Goal: Transaction & Acquisition: Book appointment/travel/reservation

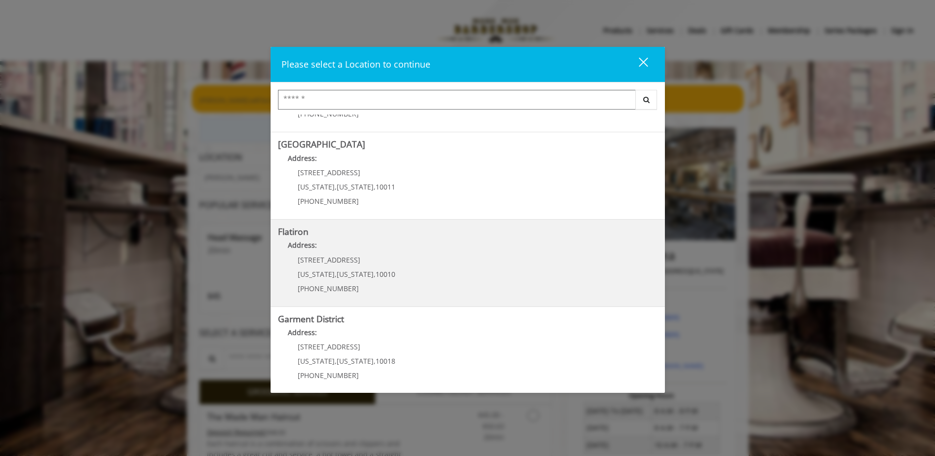
scroll to position [162, 0]
click at [365, 256] on p "10 E 23rd St" at bounding box center [347, 253] width 98 height 7
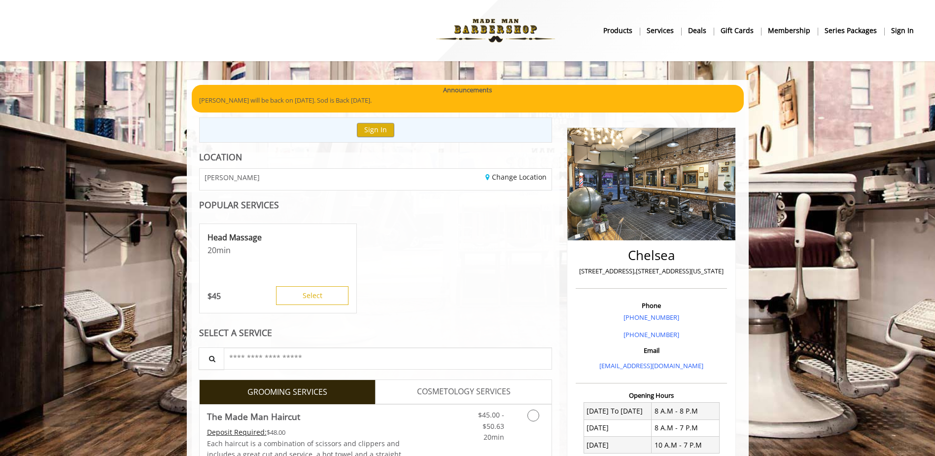
scroll to position [43, 0]
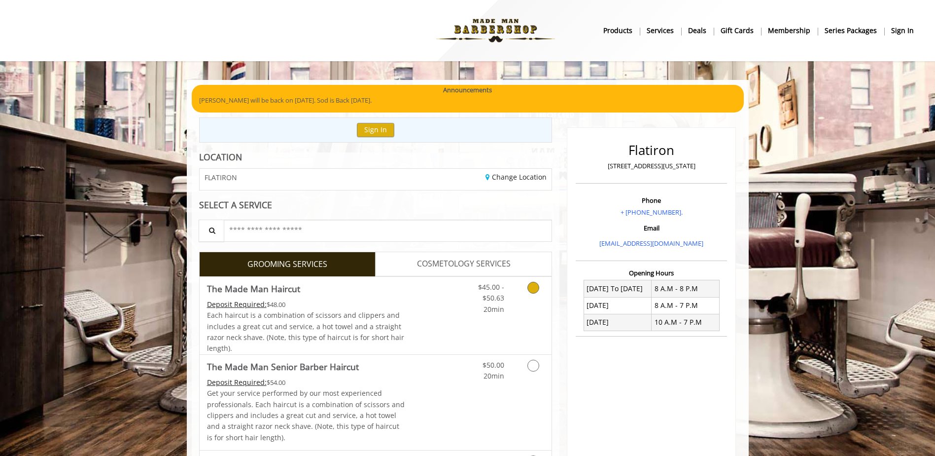
click at [479, 302] on link "$45.00 - $50.63 20min" at bounding box center [483, 296] width 41 height 38
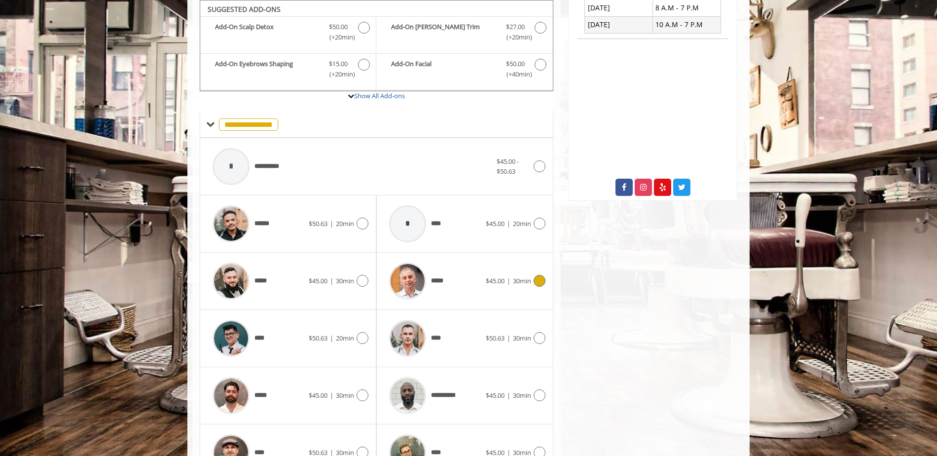
click at [468, 276] on div "*****" at bounding box center [434, 280] width 101 height 47
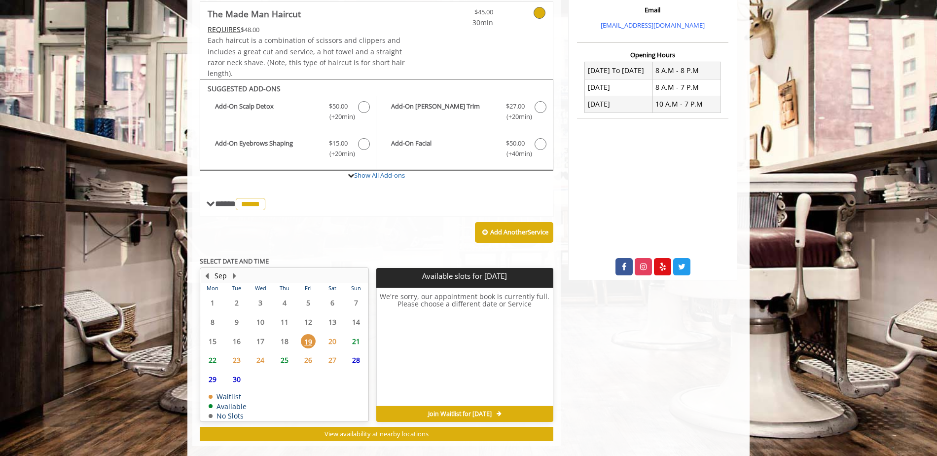
scroll to position [233, 0]
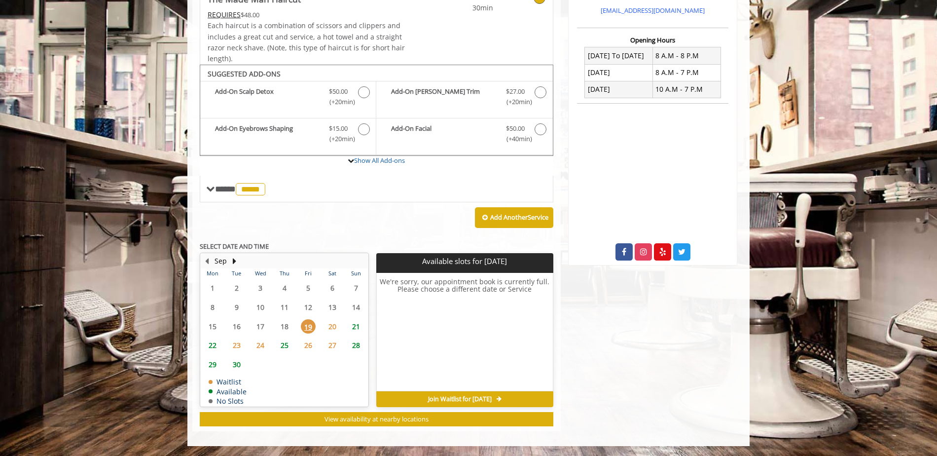
click at [332, 325] on span "20" at bounding box center [332, 326] width 15 height 14
click at [218, 343] on span "22" at bounding box center [212, 345] width 15 height 14
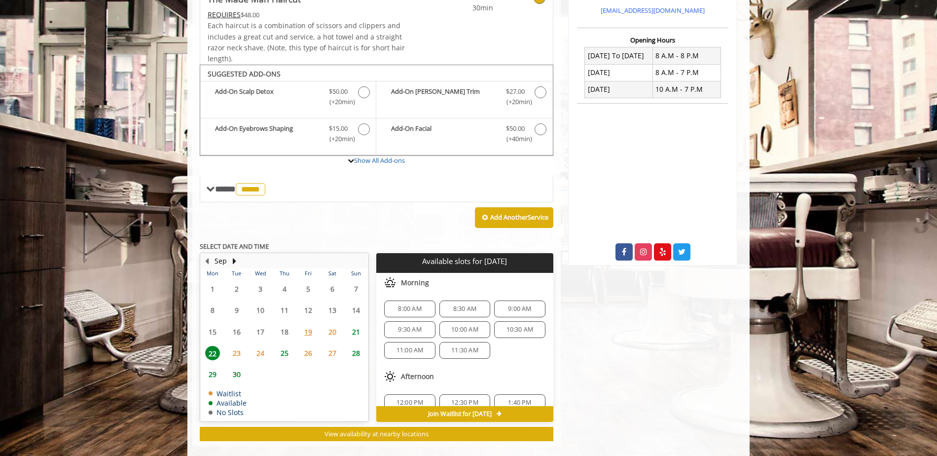
scroll to position [248, 0]
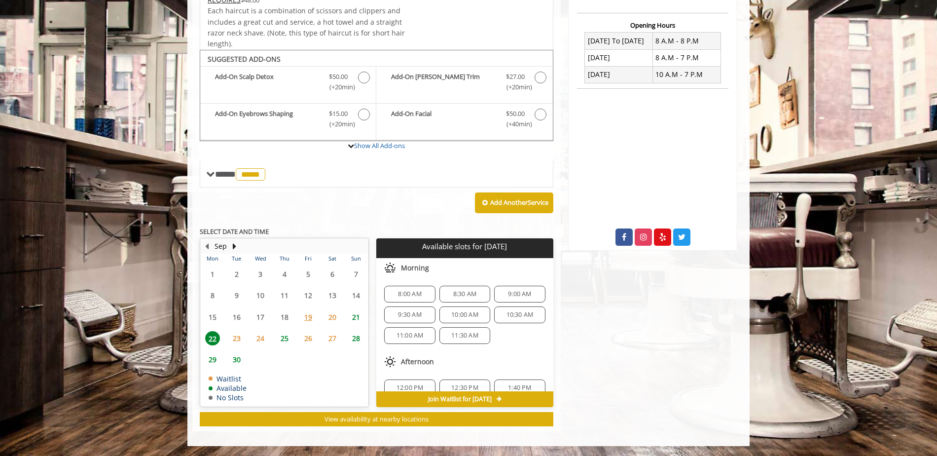
click at [351, 320] on span "21" at bounding box center [356, 317] width 15 height 14
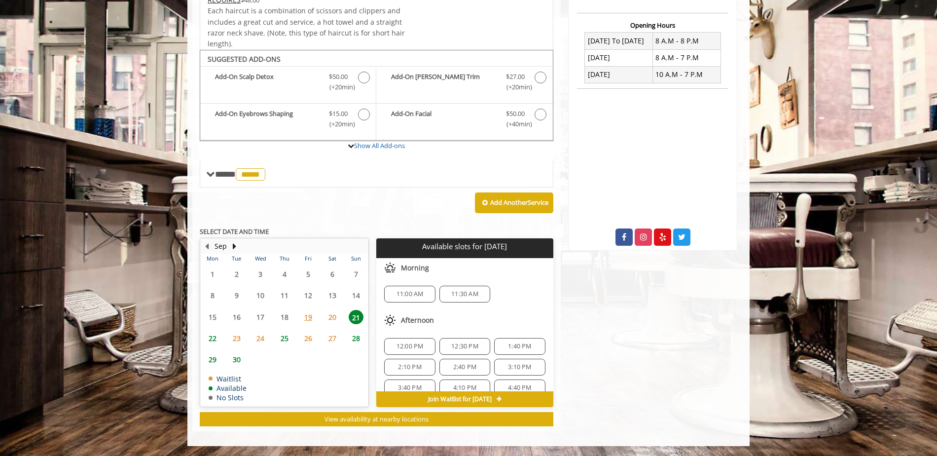
click at [216, 339] on span "22" at bounding box center [212, 338] width 15 height 14
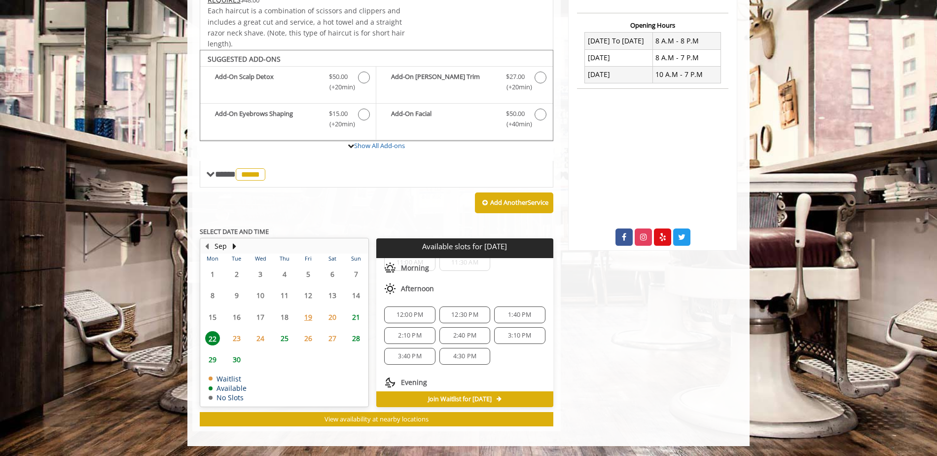
scroll to position [99, 0]
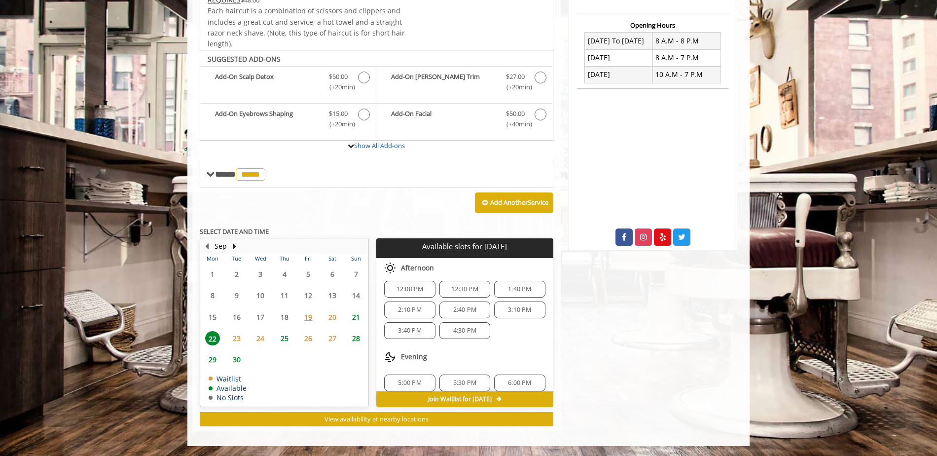
click at [421, 312] on span "2:10 PM" at bounding box center [410, 310] width 42 height 8
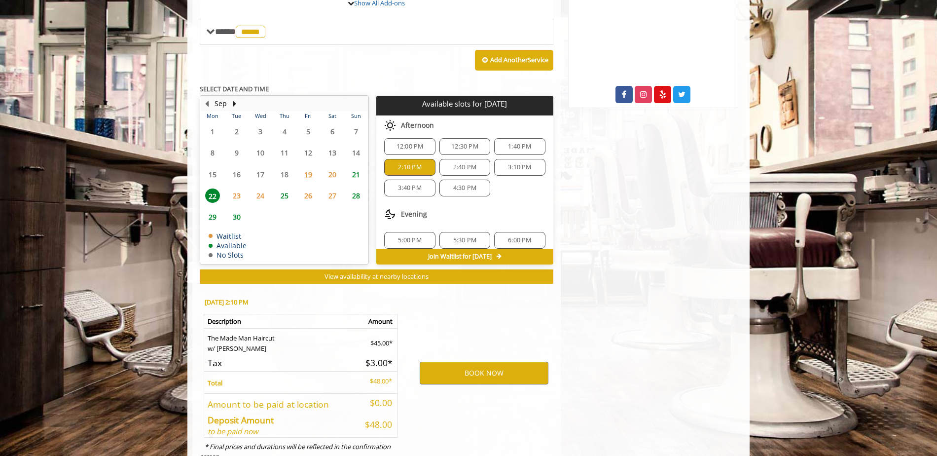
scroll to position [426, 0]
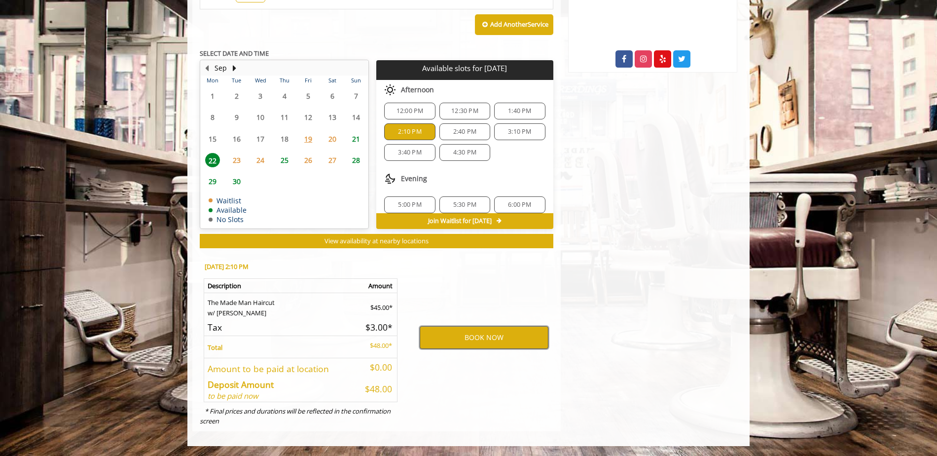
click at [473, 336] on button "BOOK NOW" at bounding box center [484, 337] width 129 height 23
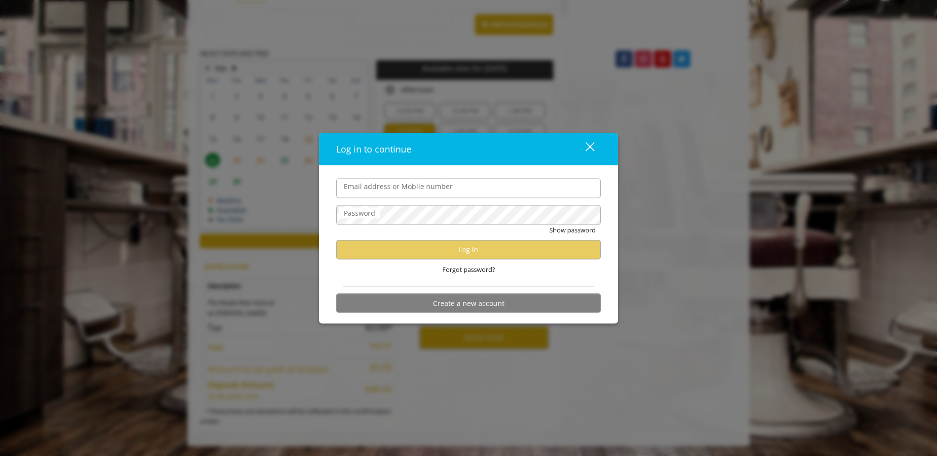
click at [418, 189] on input "Email address or Mobile number" at bounding box center [468, 188] width 264 height 20
type input "**********"
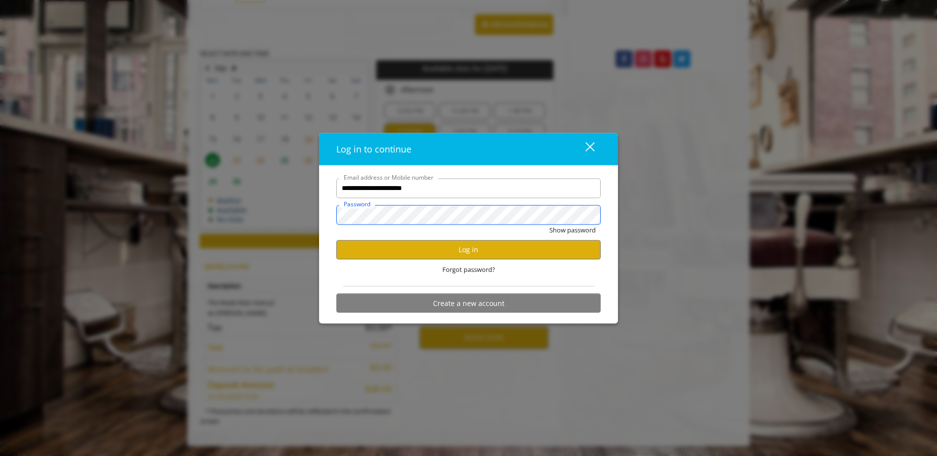
click at [549, 224] on button "Show password" at bounding box center [572, 229] width 46 height 10
click at [581, 144] on div "close" at bounding box center [584, 149] width 20 height 15
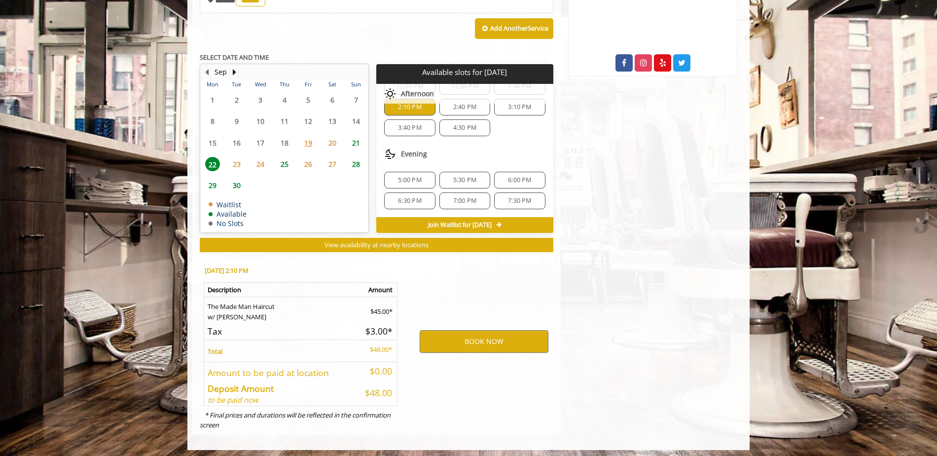
scroll to position [426, 0]
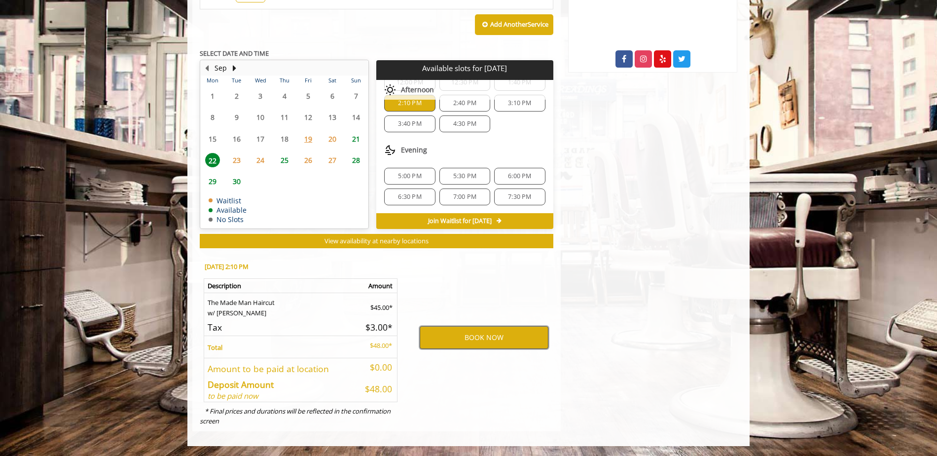
click at [479, 332] on button "BOOK NOW" at bounding box center [484, 337] width 129 height 23
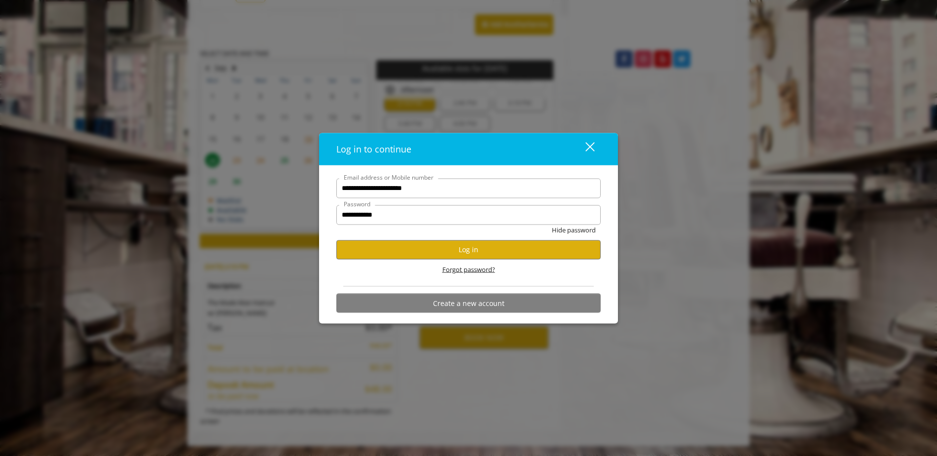
click at [476, 269] on span "Forgot password?" at bounding box center [468, 269] width 53 height 10
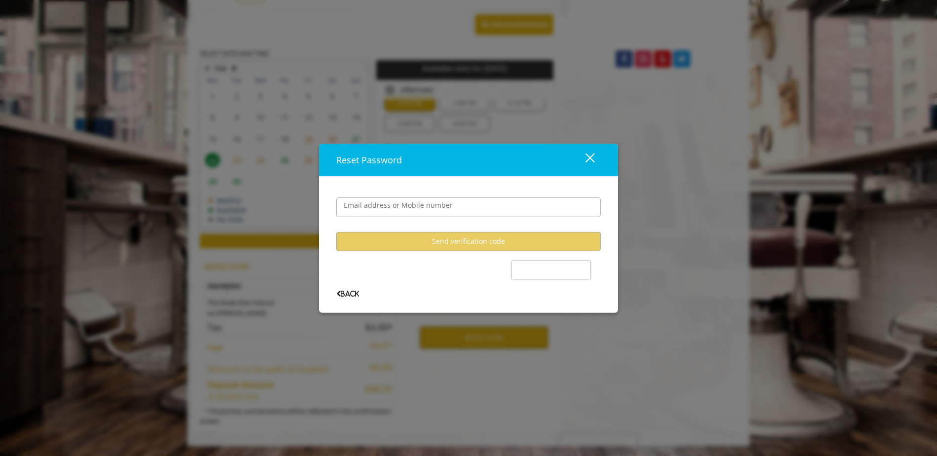
click at [443, 229] on user-forgot-password "Email address or Mobile number Send verification code Back" at bounding box center [468, 239] width 264 height 114
click at [444, 213] on input "Email address or Mobile number" at bounding box center [468, 207] width 264 height 20
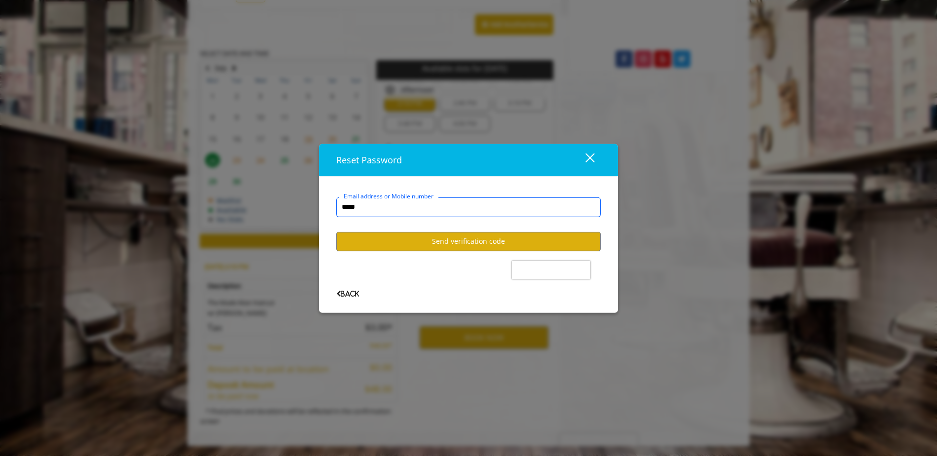
type input "**********"
click at [457, 237] on button "Send verification code" at bounding box center [468, 241] width 264 height 19
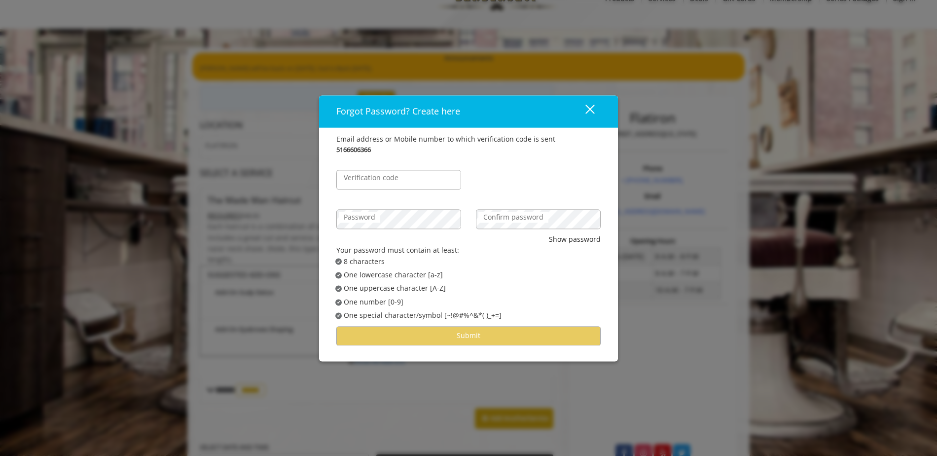
scroll to position [49, 0]
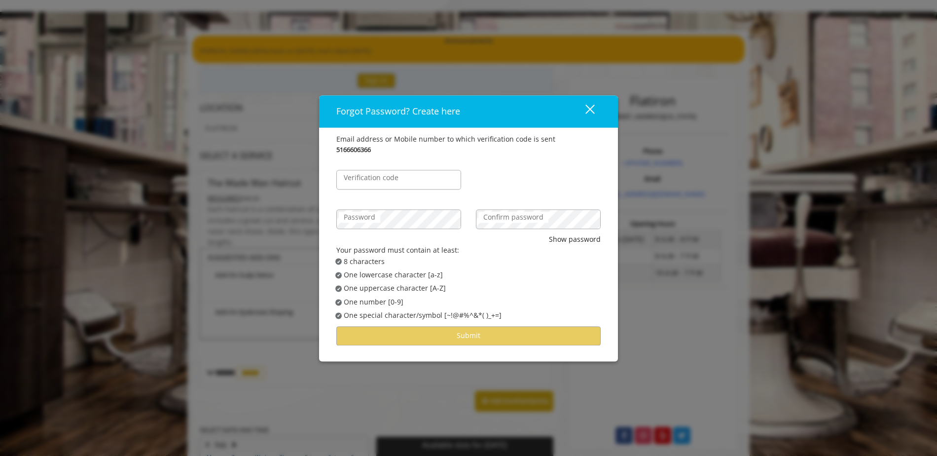
click at [391, 175] on label "Verification code" at bounding box center [371, 177] width 65 height 11
click at [391, 175] on input "Verification code" at bounding box center [398, 180] width 125 height 20
type input "******"
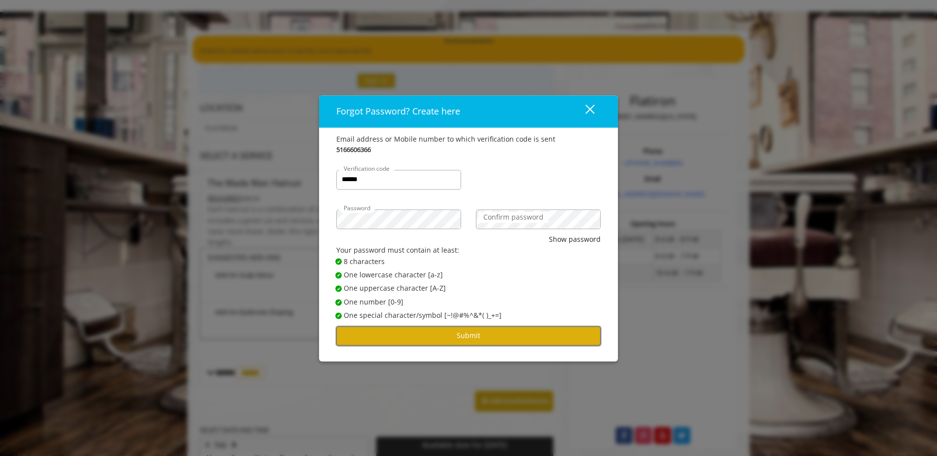
click at [480, 335] on button "Submit" at bounding box center [468, 335] width 264 height 19
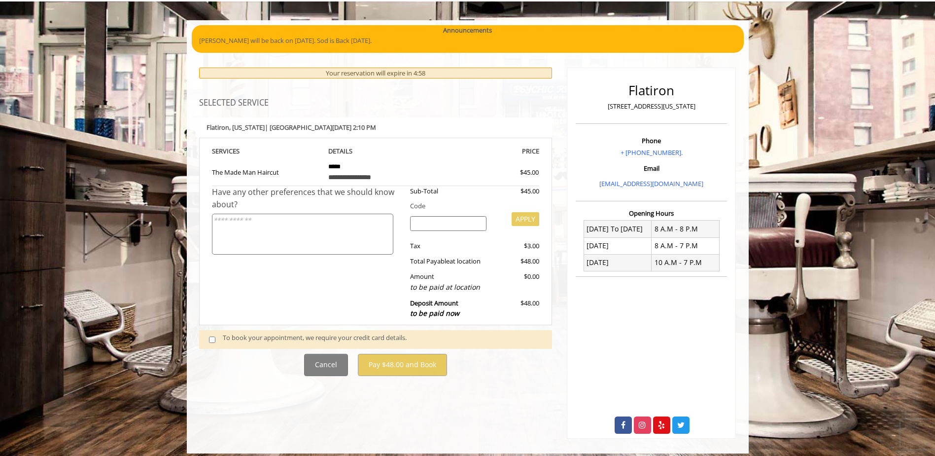
scroll to position [67, 0]
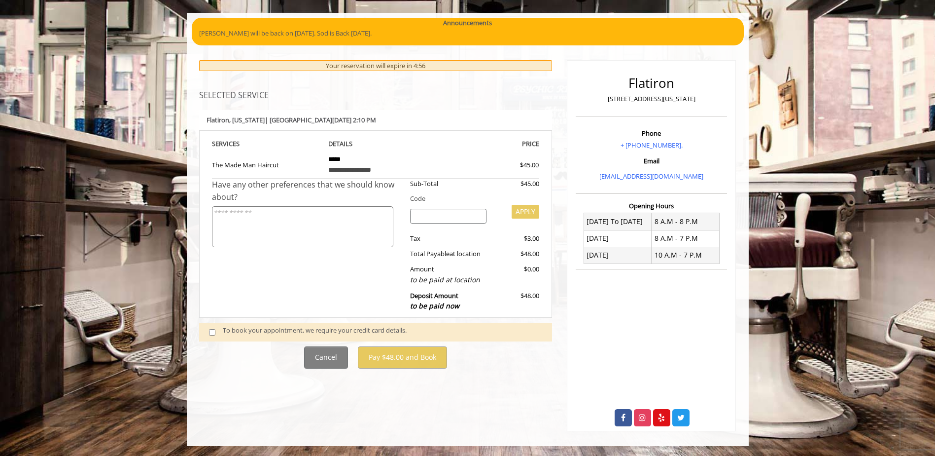
click at [220, 331] on span at bounding box center [216, 331] width 29 height 13
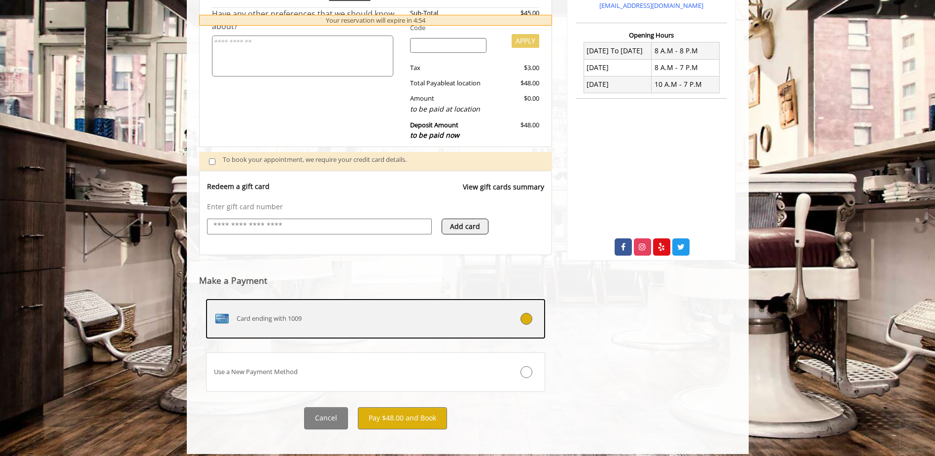
scroll to position [243, 0]
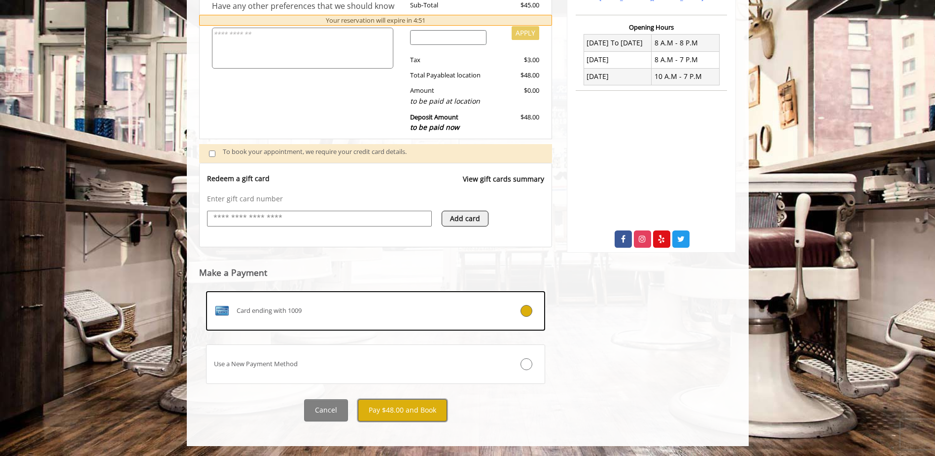
click at [415, 410] on button "Pay $48.00 and Book" at bounding box center [402, 410] width 89 height 22
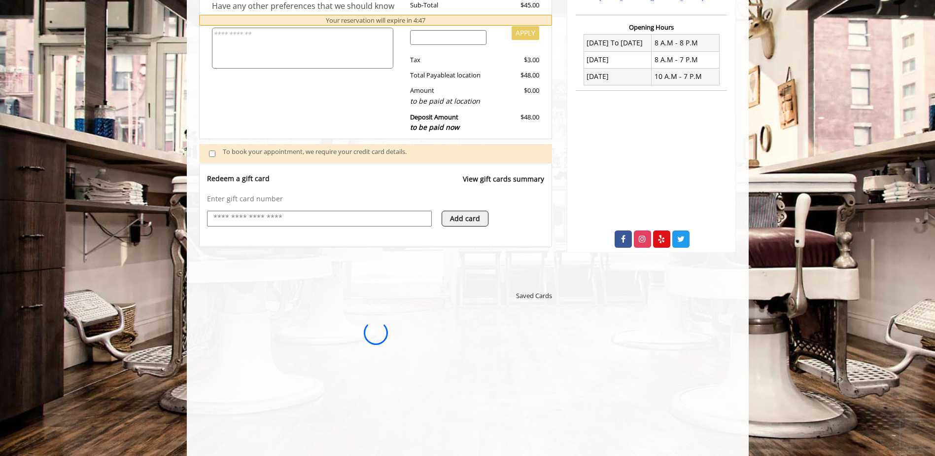
scroll to position [0, 0]
